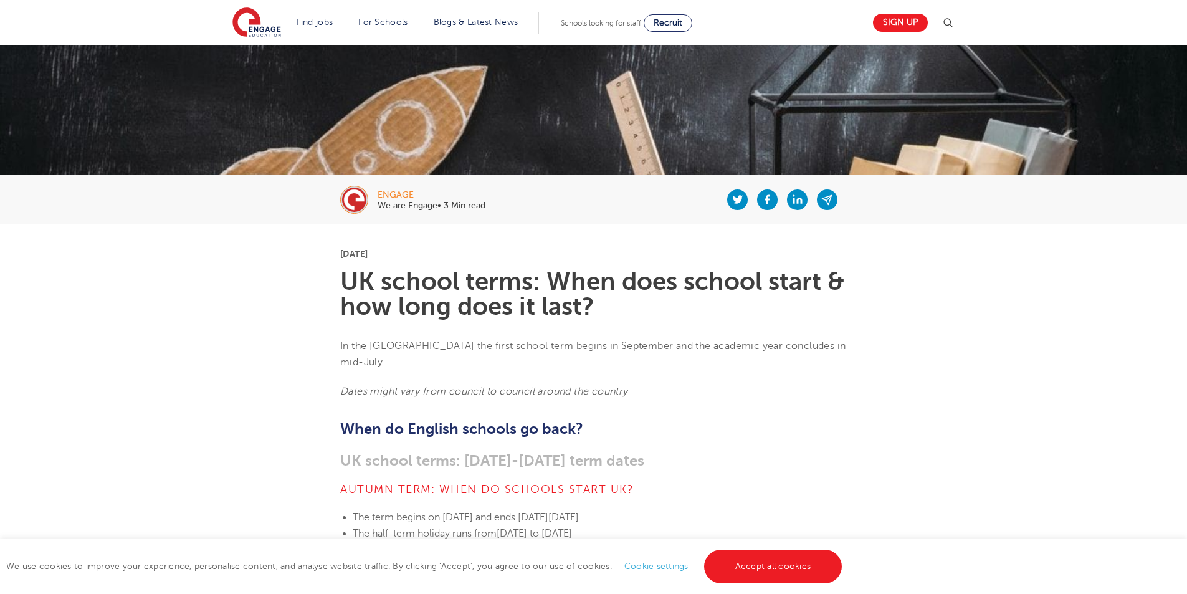
scroll to position [125, 0]
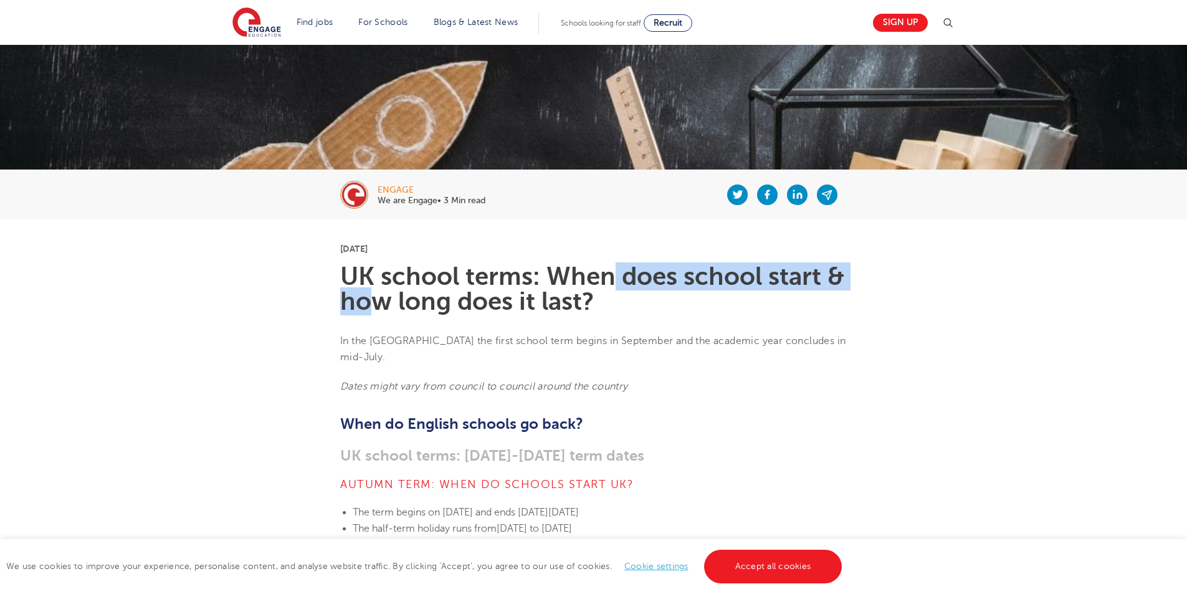
drag, startPoint x: 394, startPoint y: 292, endPoint x: 614, endPoint y: 281, distance: 220.2
click at [614, 281] on h1 "UK school terms: When does school start & how long does it last?" at bounding box center [593, 289] width 506 height 50
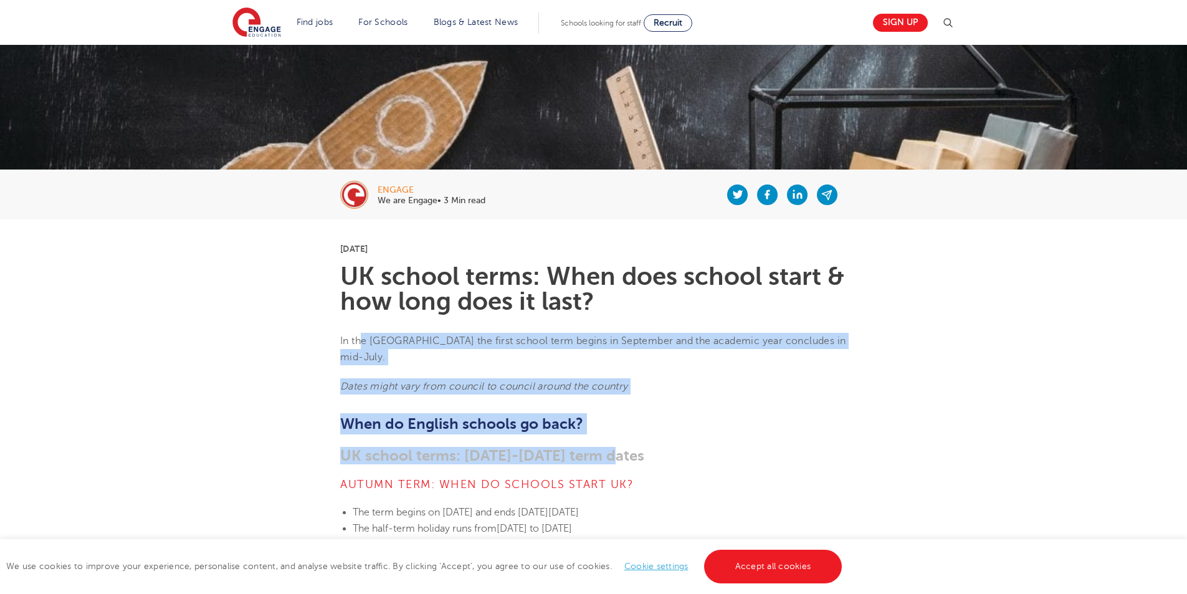
drag, startPoint x: 364, startPoint y: 342, endPoint x: 634, endPoint y: 435, distance: 284.7
click at [634, 447] on h3 "UK school terms: [DATE]-[DATE] term dates" at bounding box center [593, 455] width 506 height 17
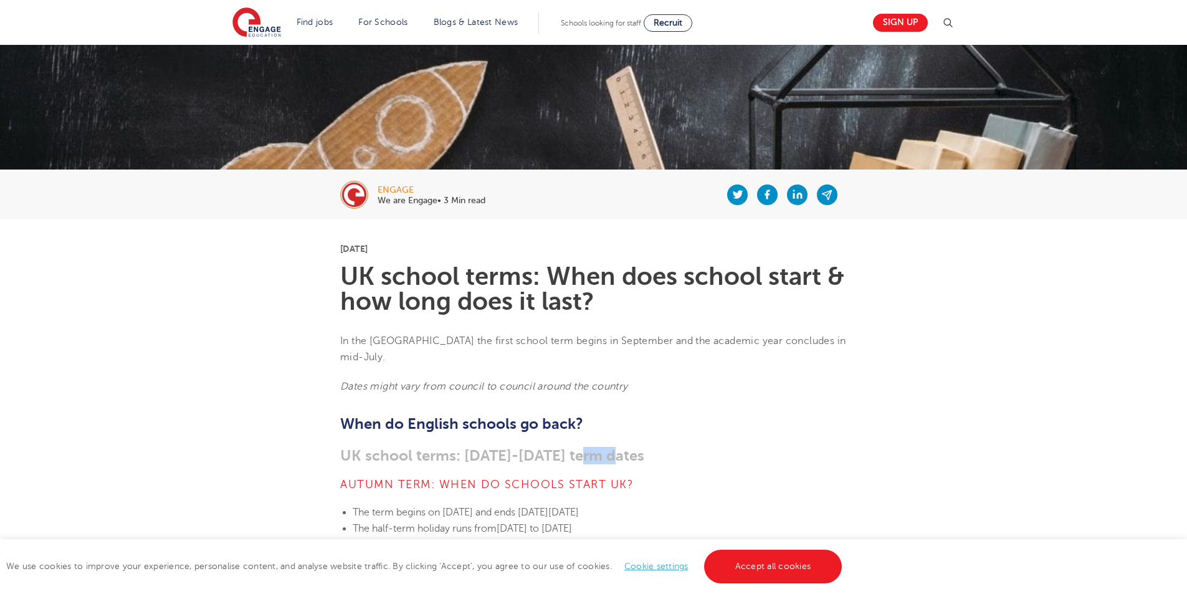
drag, startPoint x: 588, startPoint y: 446, endPoint x: 629, endPoint y: 445, distance: 40.5
click at [628, 447] on h3 "UK school terms: [DATE]-[DATE] term dates" at bounding box center [593, 455] width 506 height 17
click at [629, 447] on h3 "UK school terms: [DATE]-[DATE] term dates" at bounding box center [593, 455] width 506 height 17
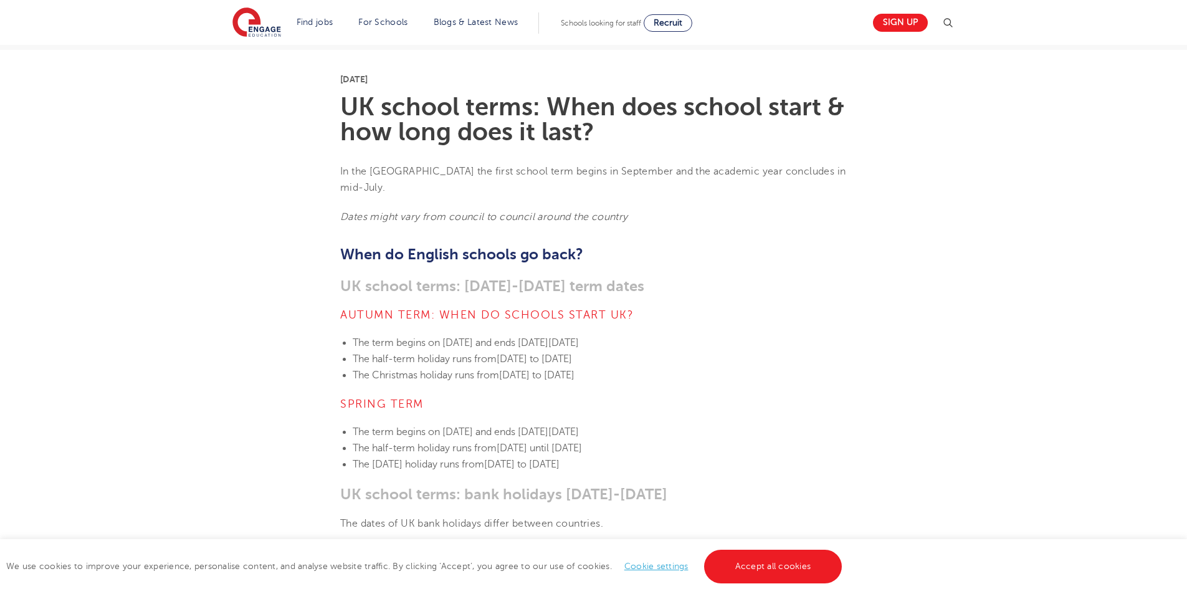
scroll to position [311, 0]
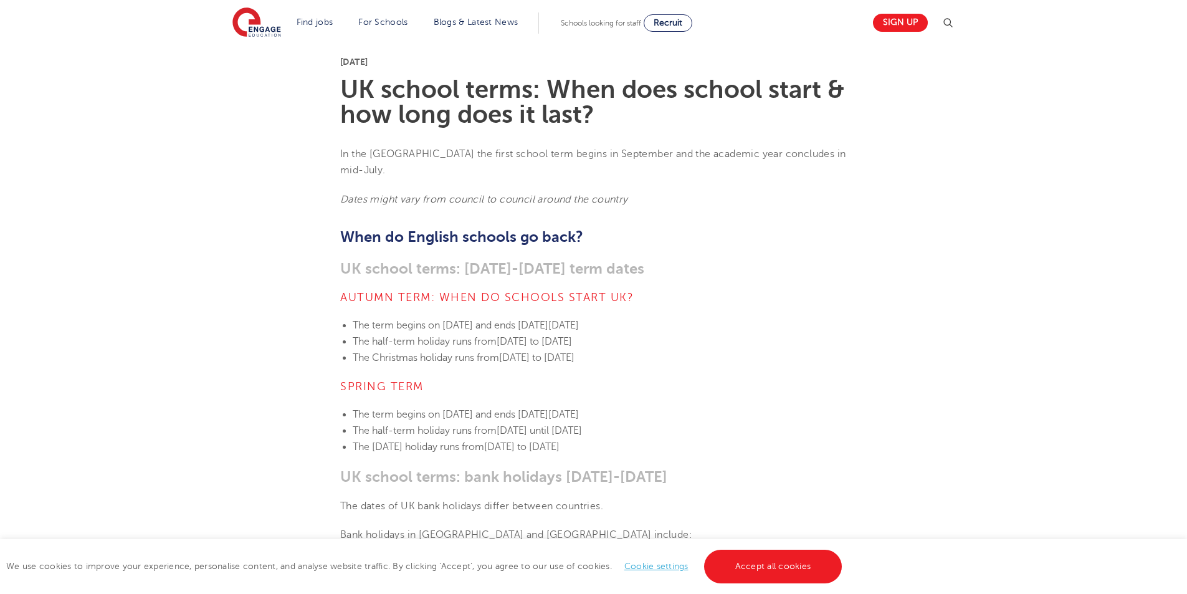
click at [806, 548] on div "We use cookies to improve your experience, personalise content, and analyse web…" at bounding box center [593, 566] width 1187 height 55
click at [802, 553] on link "Accept all cookies" at bounding box center [773, 566] width 138 height 34
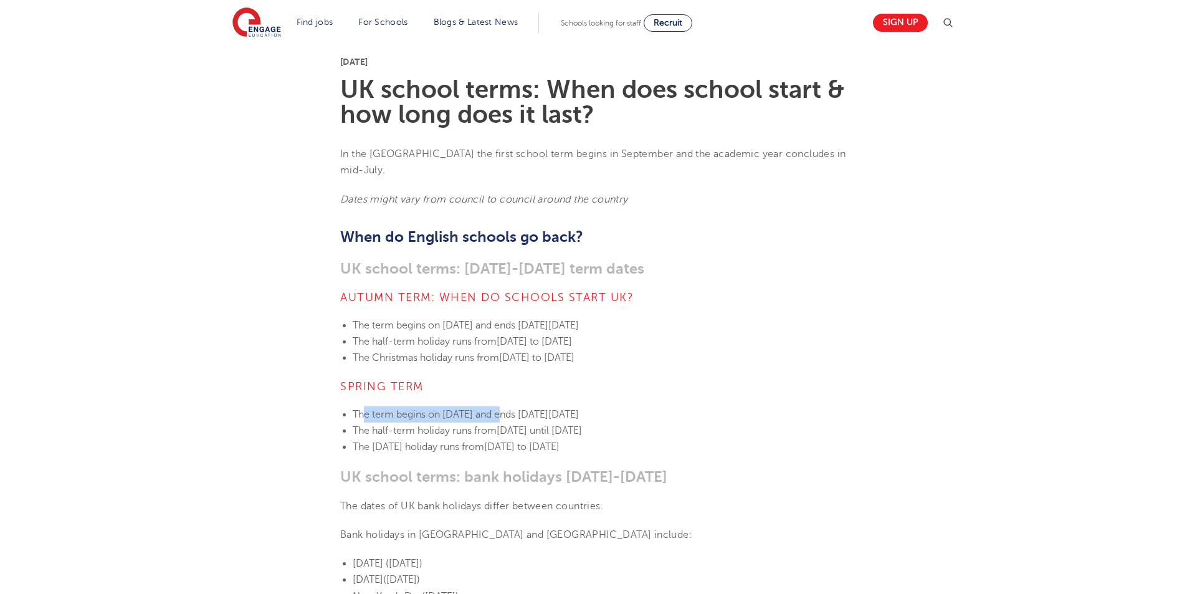
drag, startPoint x: 363, startPoint y: 391, endPoint x: 511, endPoint y: 389, distance: 147.7
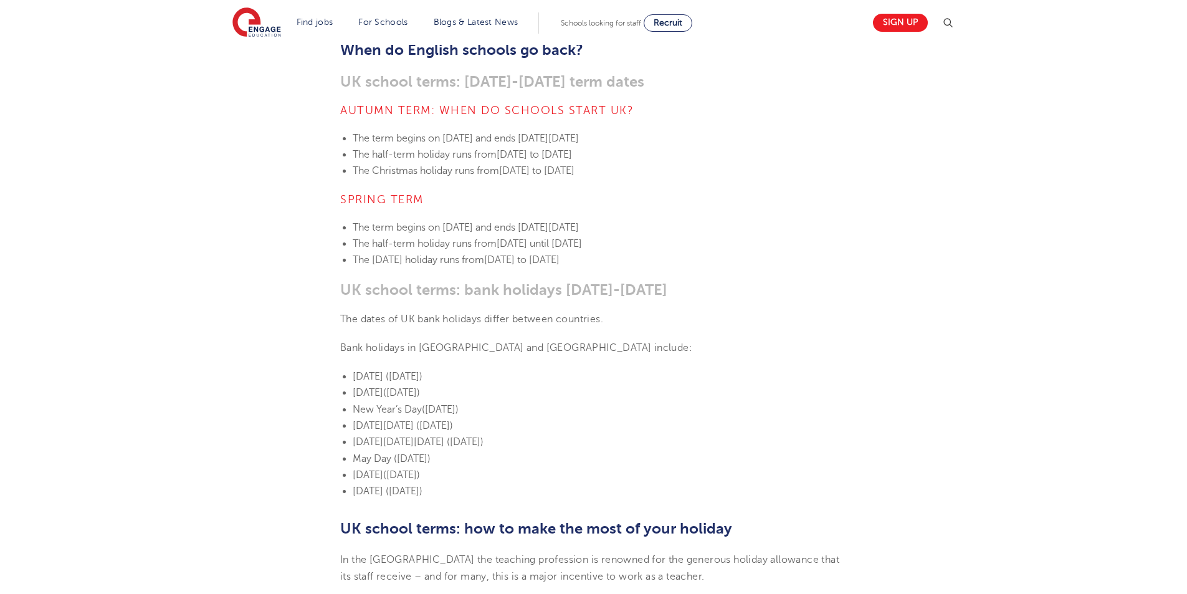
drag, startPoint x: 426, startPoint y: 342, endPoint x: 536, endPoint y: 351, distance: 110.0
click at [535, 350] on section "[DATE] UK school terms: When does school start & how long does it last? In the …" at bounding box center [594, 539] width 756 height 1389
click at [563, 346] on section "[DATE] UK school terms: When does school start & how long does it last? In the …" at bounding box center [594, 539] width 756 height 1389
drag, startPoint x: 383, startPoint y: 326, endPoint x: 619, endPoint y: 331, distance: 236.2
click at [502, 330] on section "[DATE] UK school terms: When does school start & how long does it last? In the …" at bounding box center [594, 539] width 756 height 1389
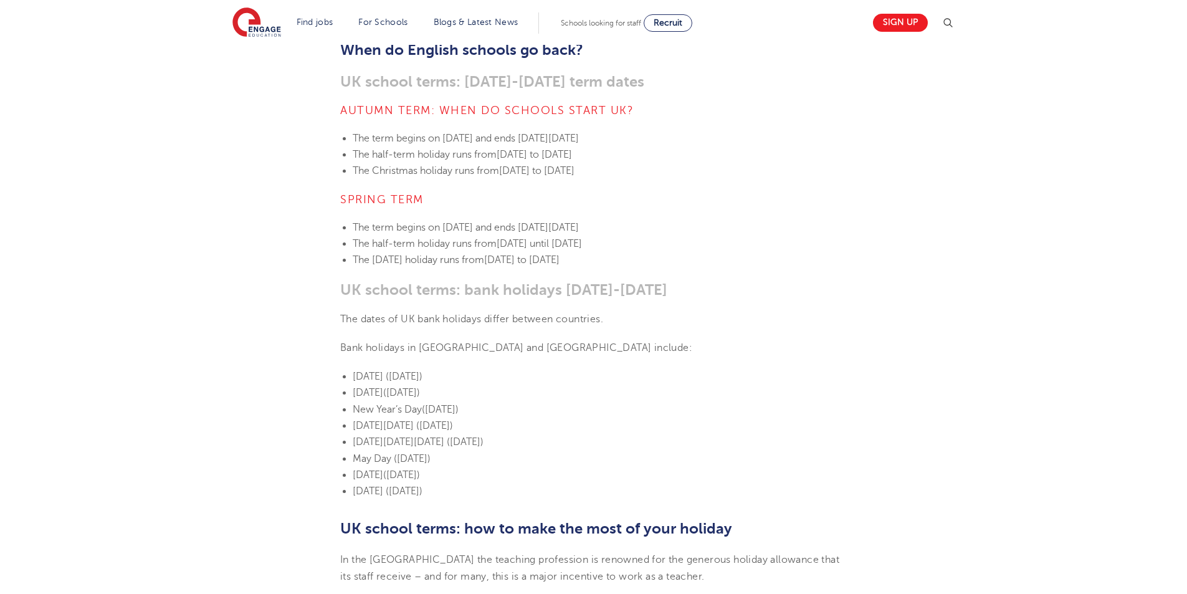
click at [620, 340] on p "Bank holidays in [GEOGRAPHIC_DATA] and [GEOGRAPHIC_DATA] include:" at bounding box center [593, 348] width 506 height 16
